Goal: Download file/media

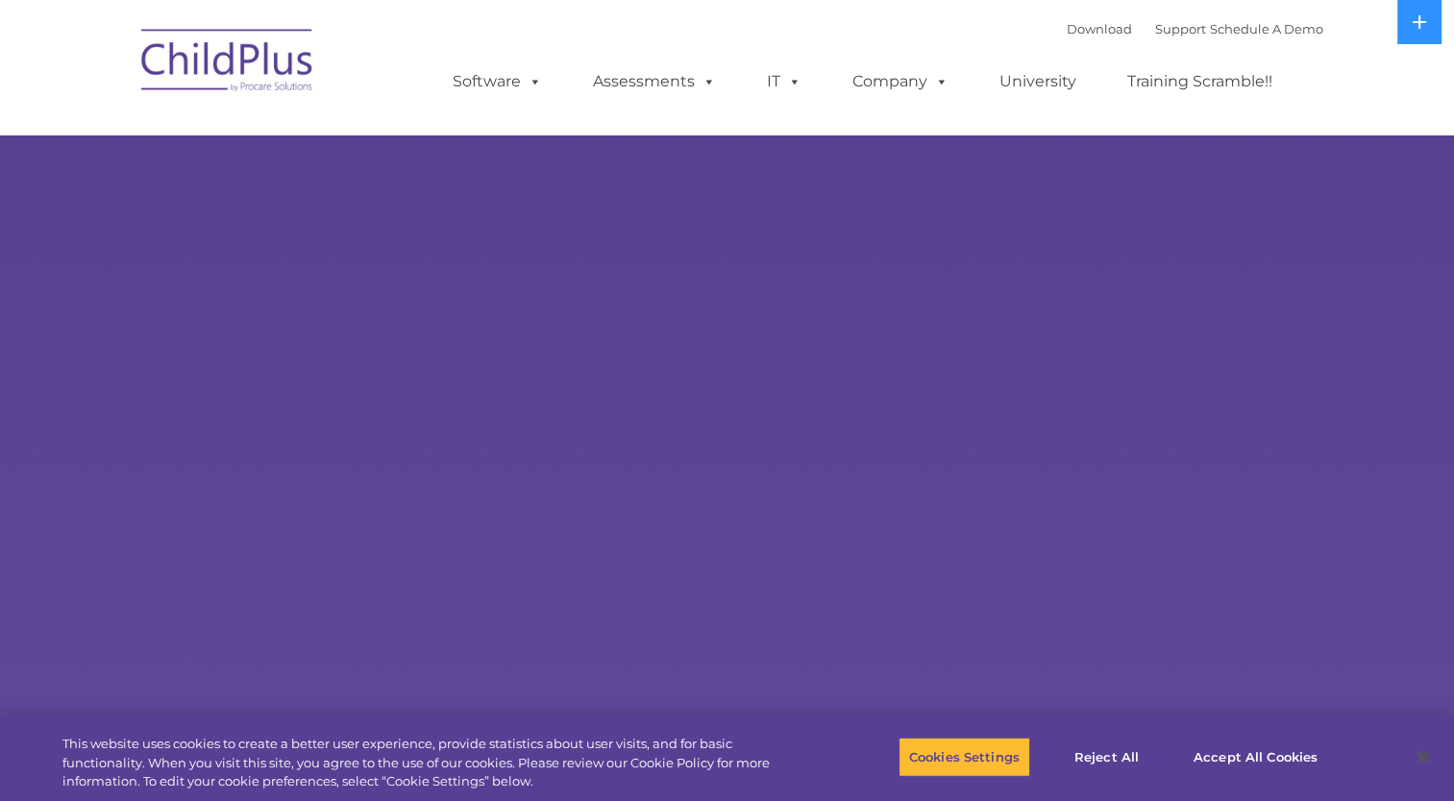
select select "MEDIUM"
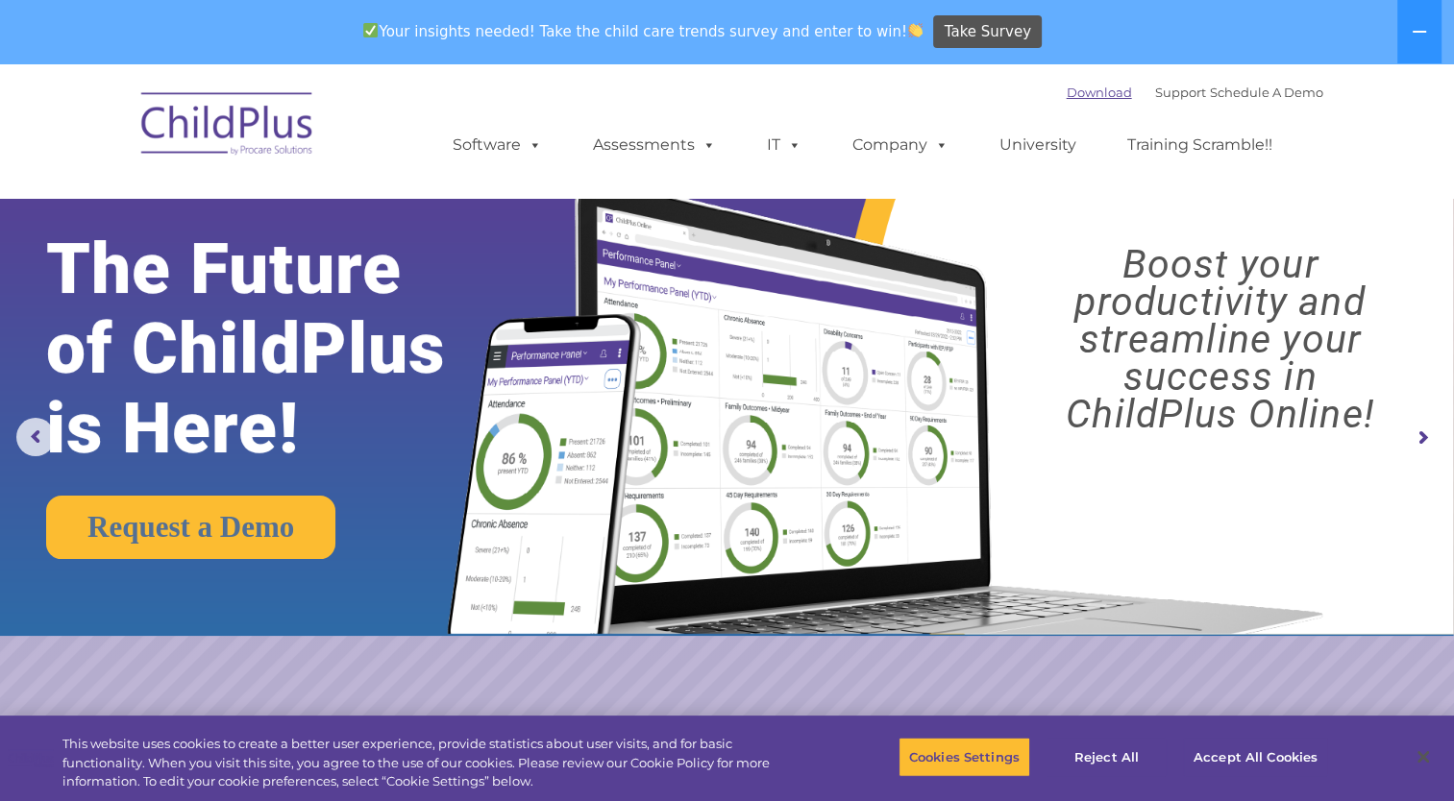
click at [1075, 89] on link "Download" at bounding box center [1098, 92] width 65 height 15
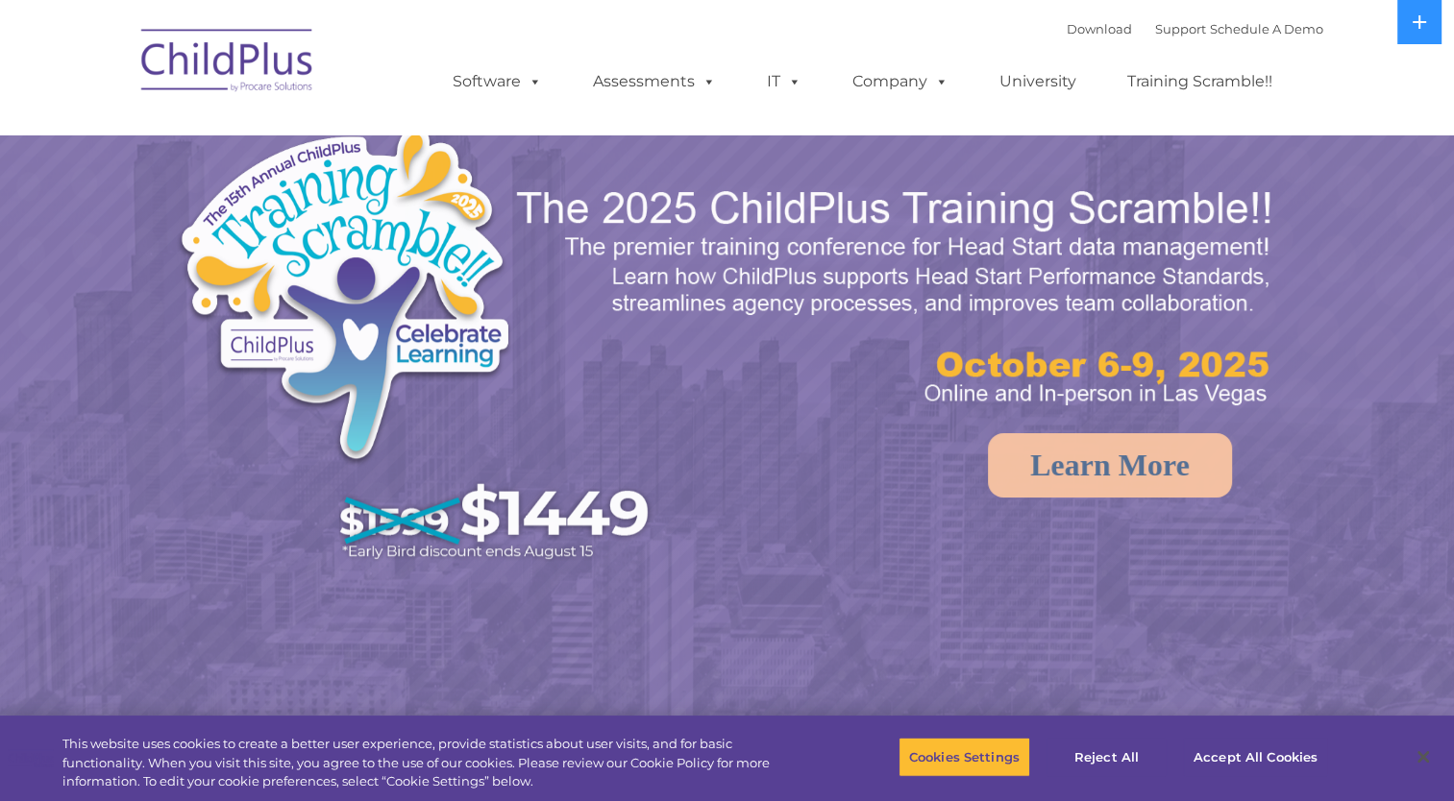
select select "MEDIUM"
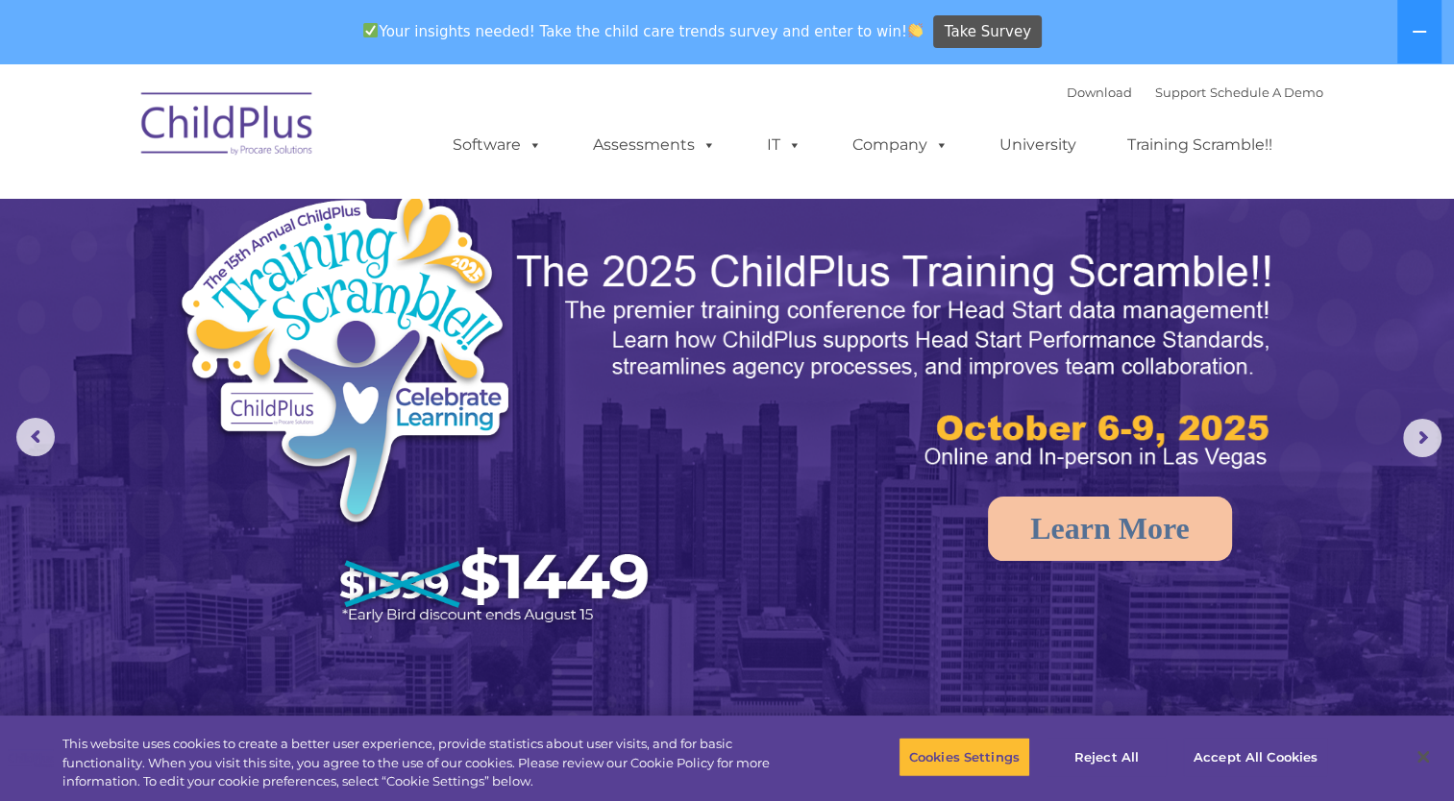
click at [385, 161] on div "Download Support | Schedule A Demo  MENU MENU Software ChildPlus: The original…" at bounding box center [727, 131] width 1191 height 106
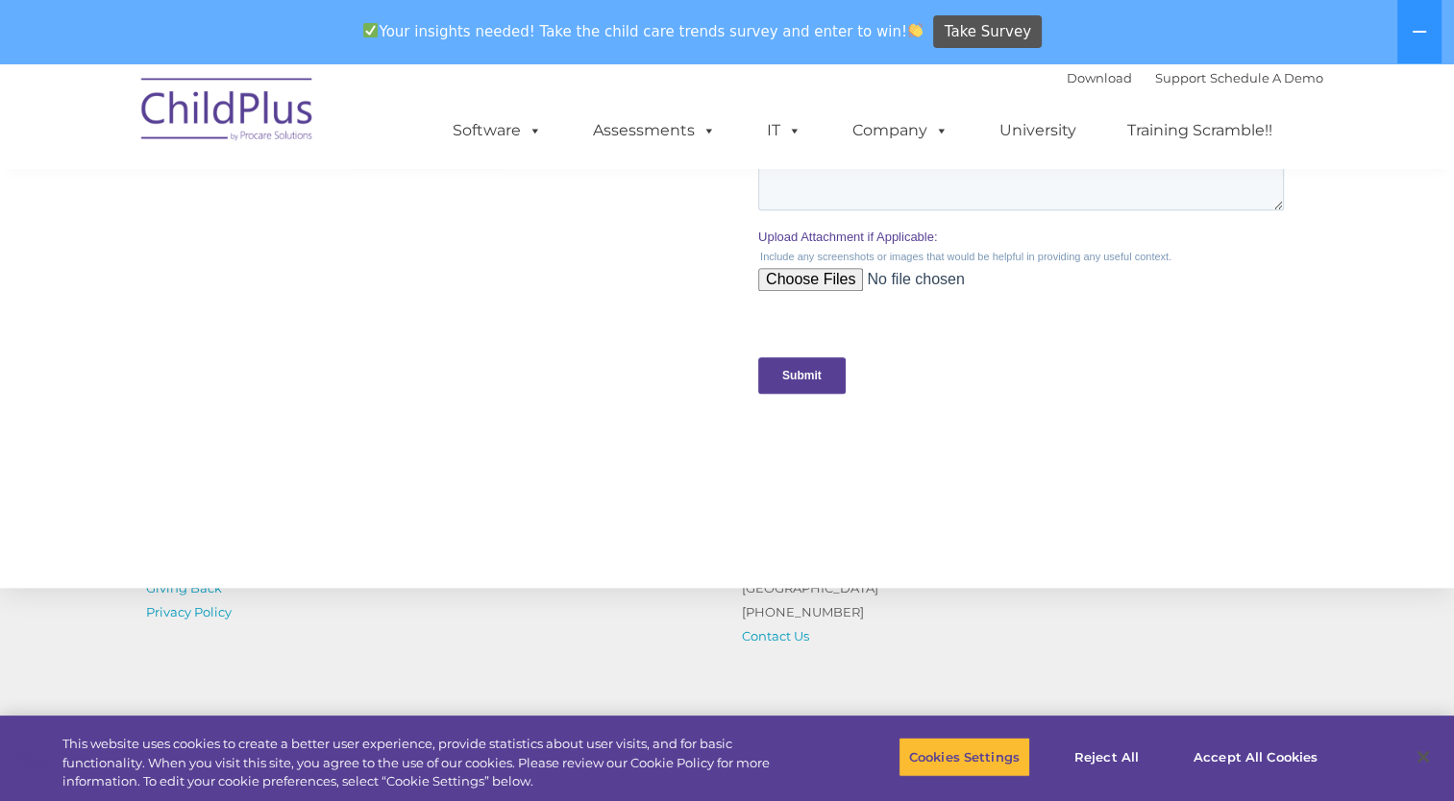
scroll to position [2072, 0]
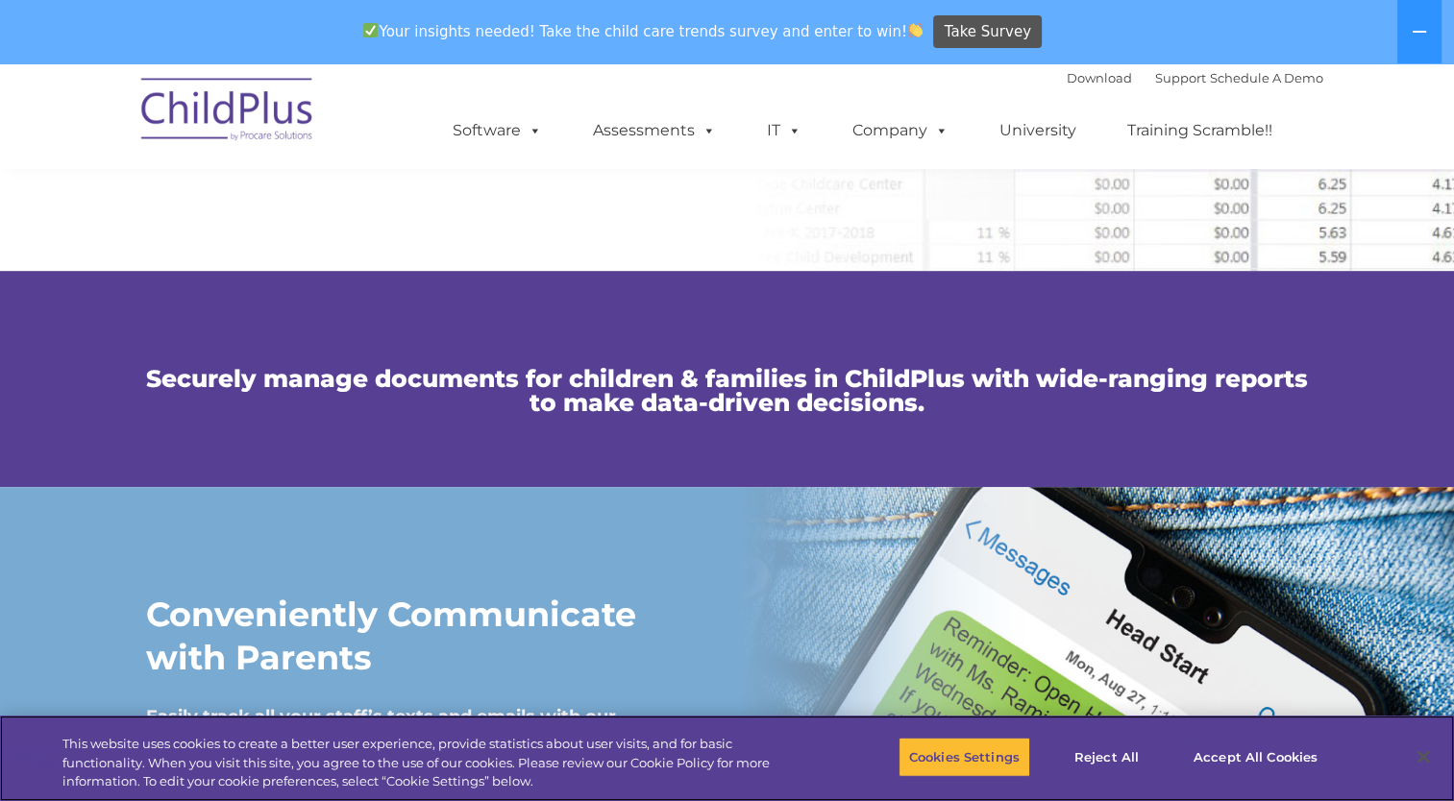
scroll to position [1226, 0]
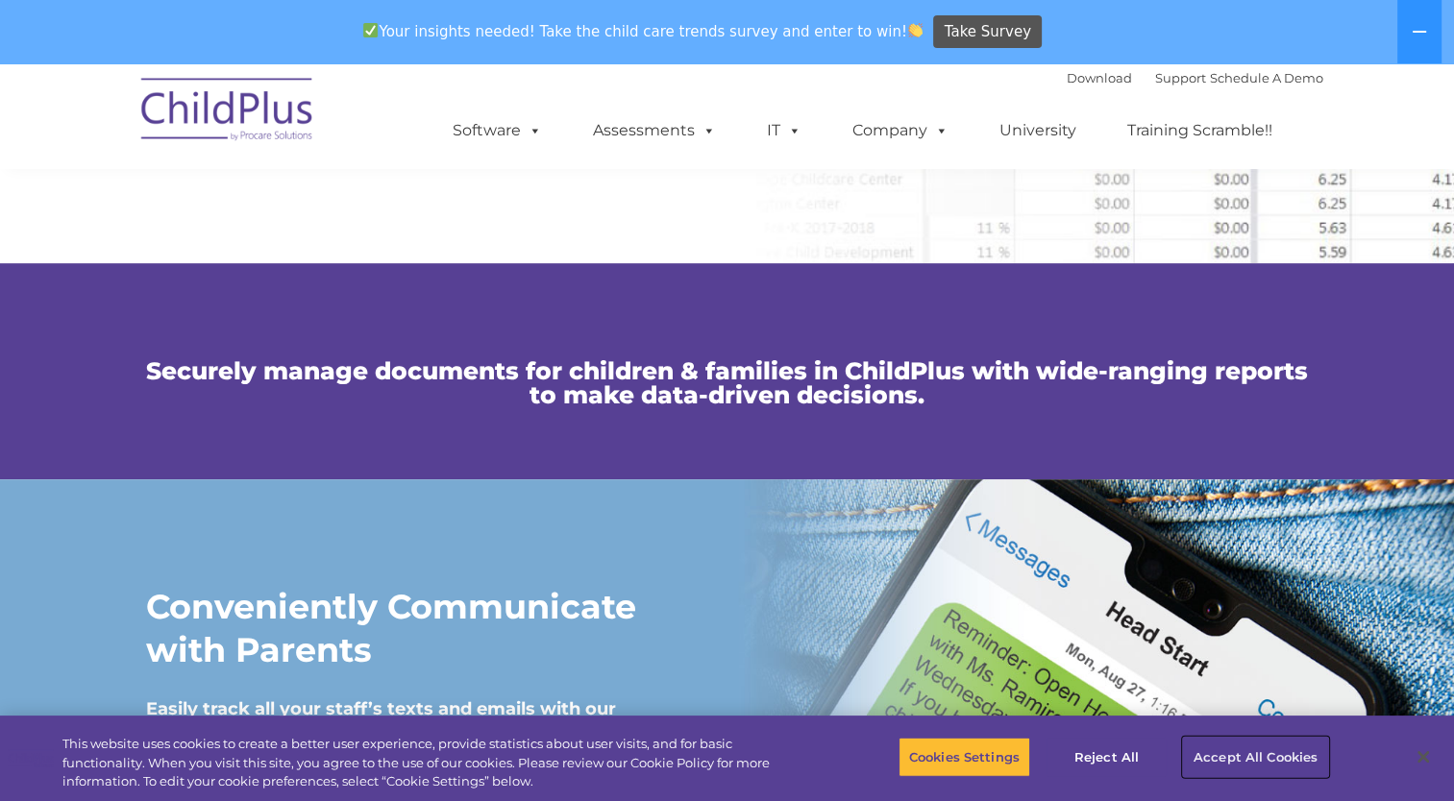
click at [1219, 757] on button "Accept All Cookies" at bounding box center [1255, 757] width 145 height 40
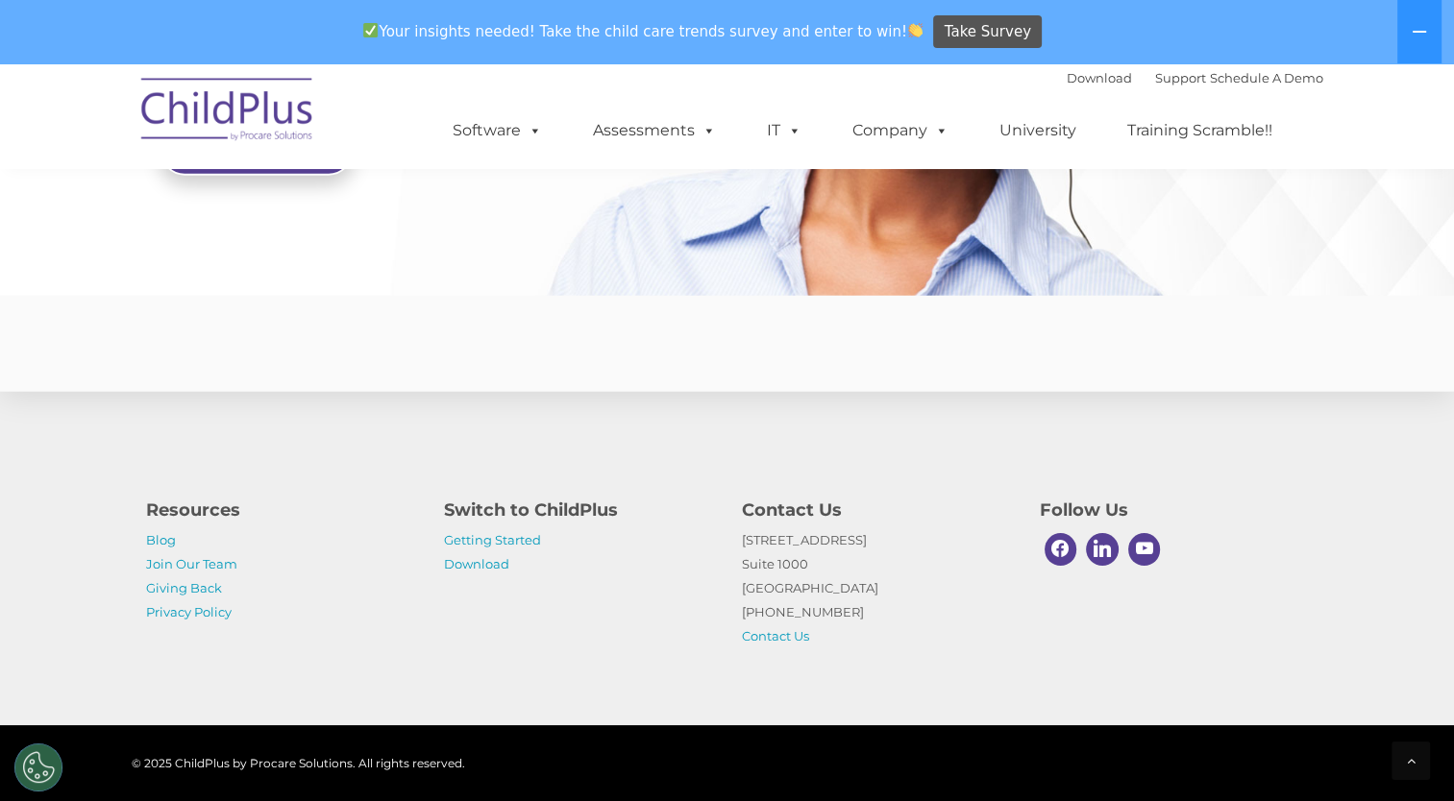
scroll to position [4671, 0]
